Goal: Obtain resource: Obtain resource

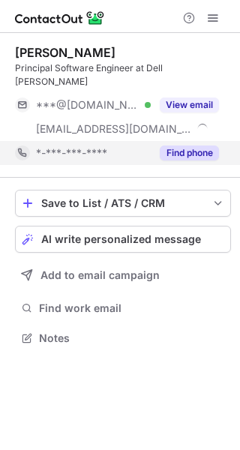
scroll to position [327, 240]
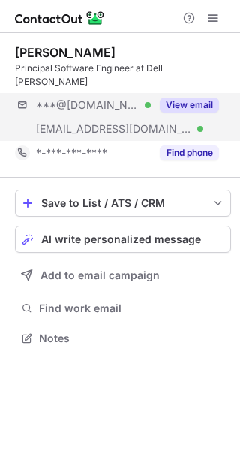
click at [175, 120] on div "***@gmail.com Verified ***@dell.com Verified View email" at bounding box center [123, 117] width 216 height 48
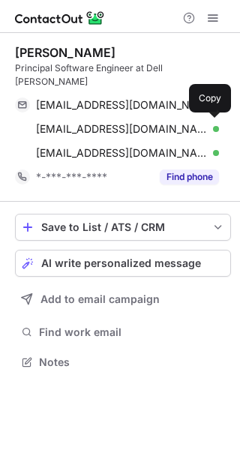
scroll to position [351, 240]
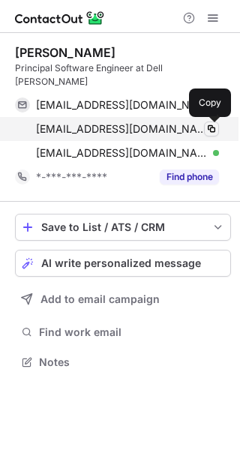
click at [211, 127] on span at bounding box center [212, 129] width 12 height 12
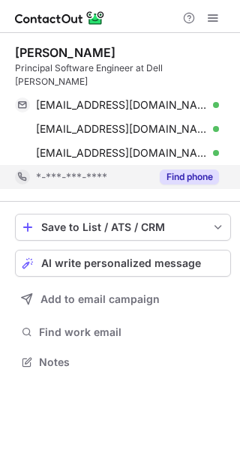
click at [173, 175] on button "Find phone" at bounding box center [189, 177] width 59 height 15
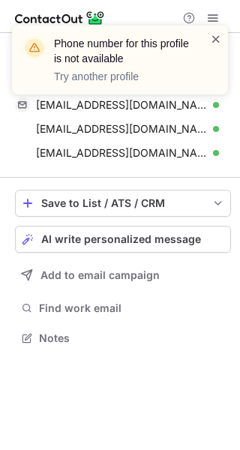
scroll to position [327, 240]
click at [218, 35] on span at bounding box center [216, 39] width 12 height 15
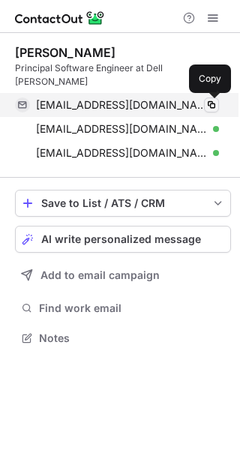
click at [208, 99] on span at bounding box center [212, 105] width 12 height 12
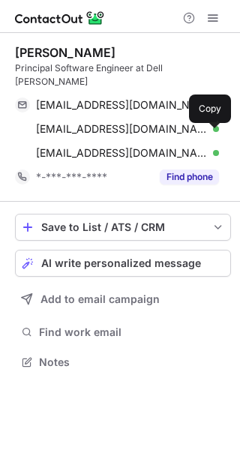
scroll to position [351, 240]
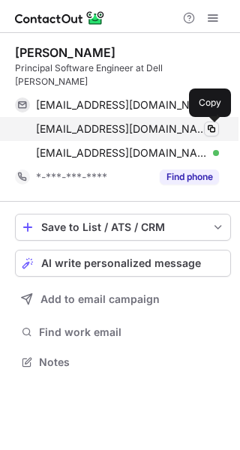
click at [213, 131] on span at bounding box center [212, 129] width 12 height 12
